Goal: Information Seeking & Learning: Learn about a topic

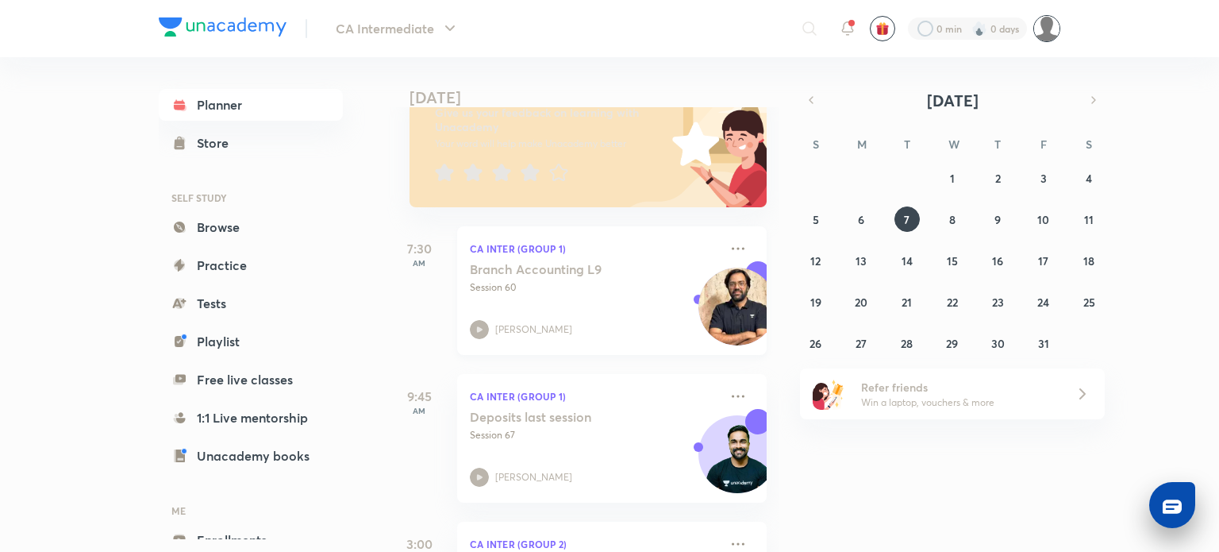
scroll to position [243, 0]
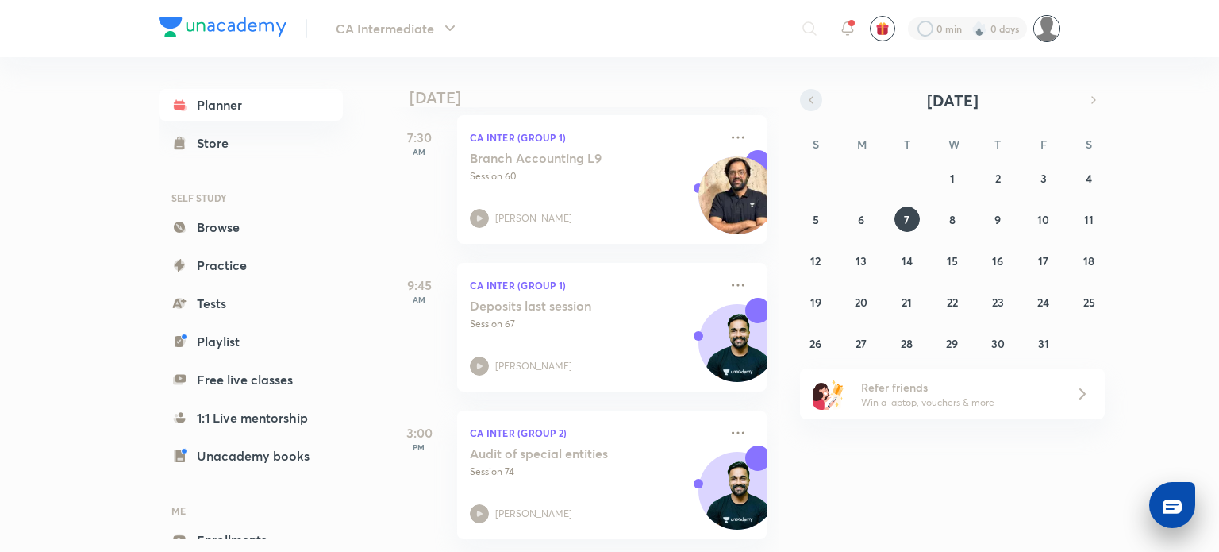
click at [817, 105] on icon "button" at bounding box center [811, 100] width 13 height 14
click at [918, 344] on button "26" at bounding box center [906, 342] width 25 height 25
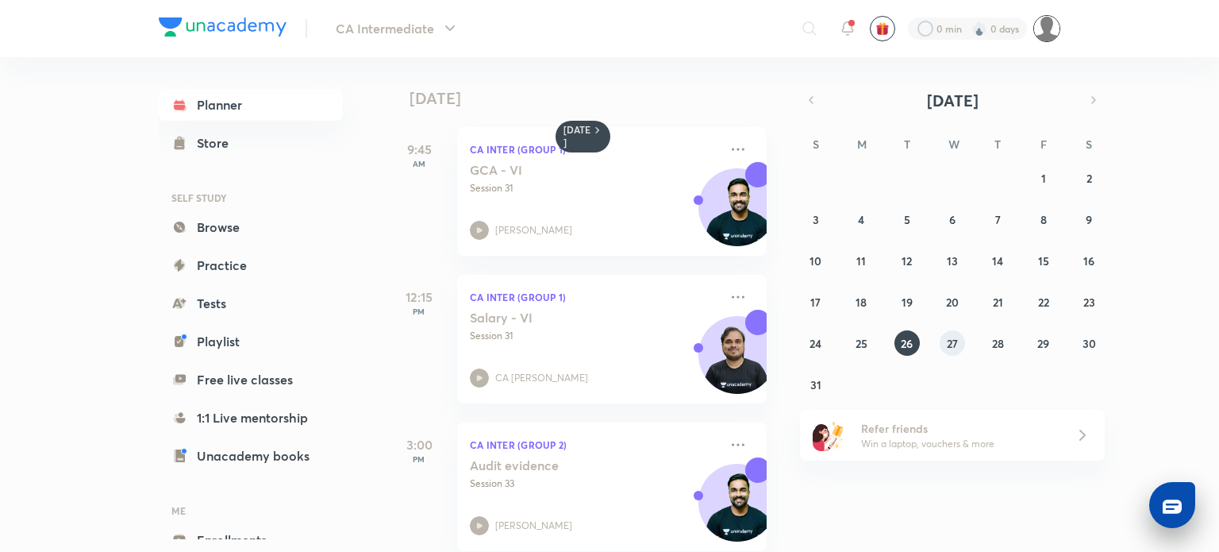
click at [947, 337] on abbr "27" at bounding box center [952, 343] width 11 height 15
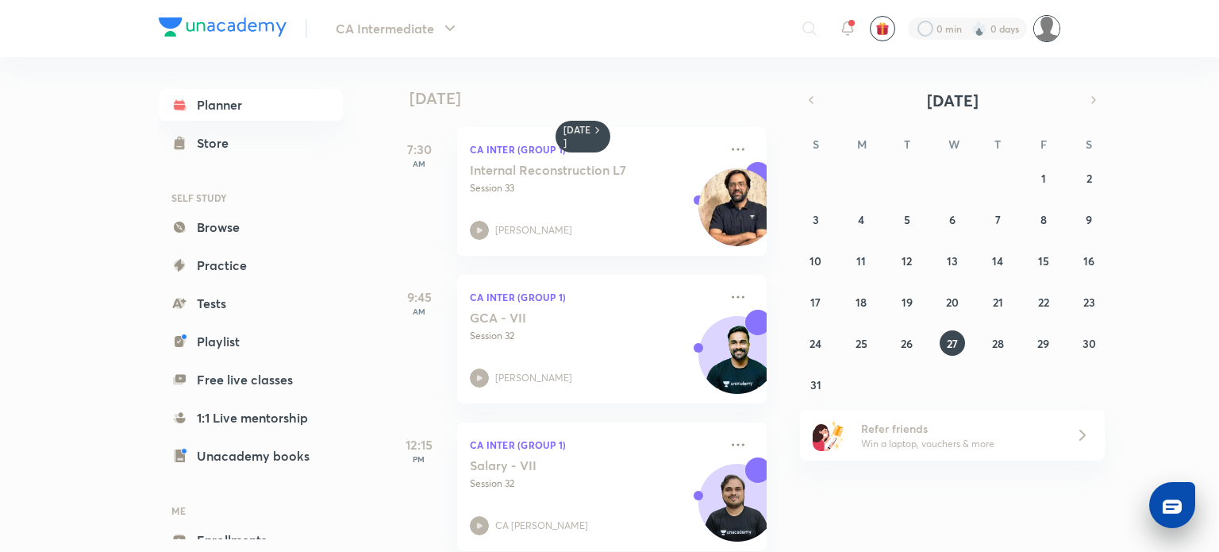
scroll to position [171, 0]
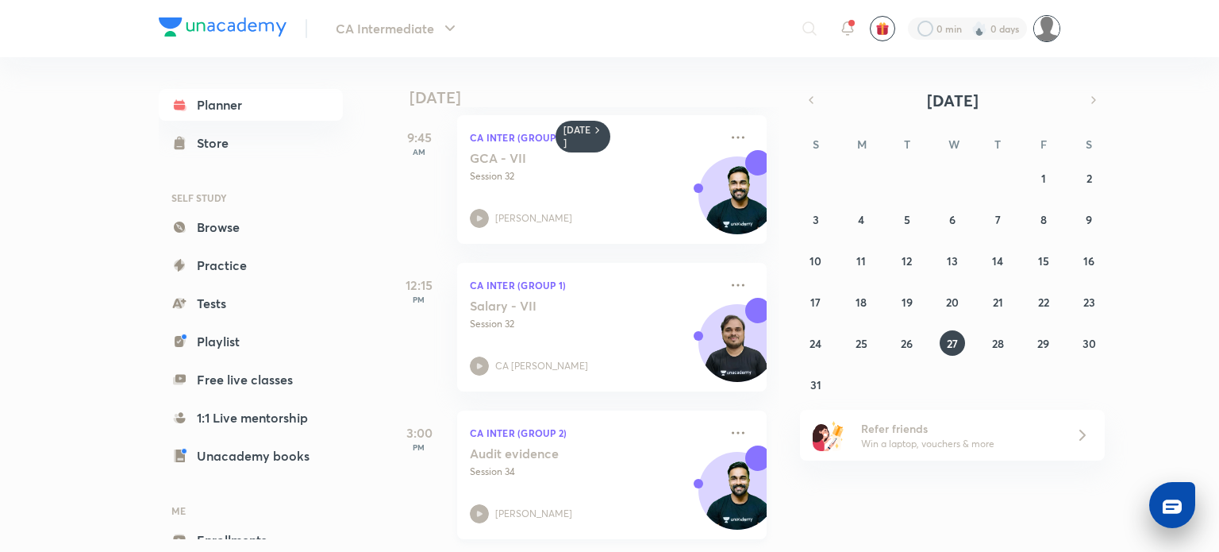
click at [606, 464] on p "Session 34" at bounding box center [594, 471] width 249 height 14
